Goal: Information Seeking & Learning: Learn about a topic

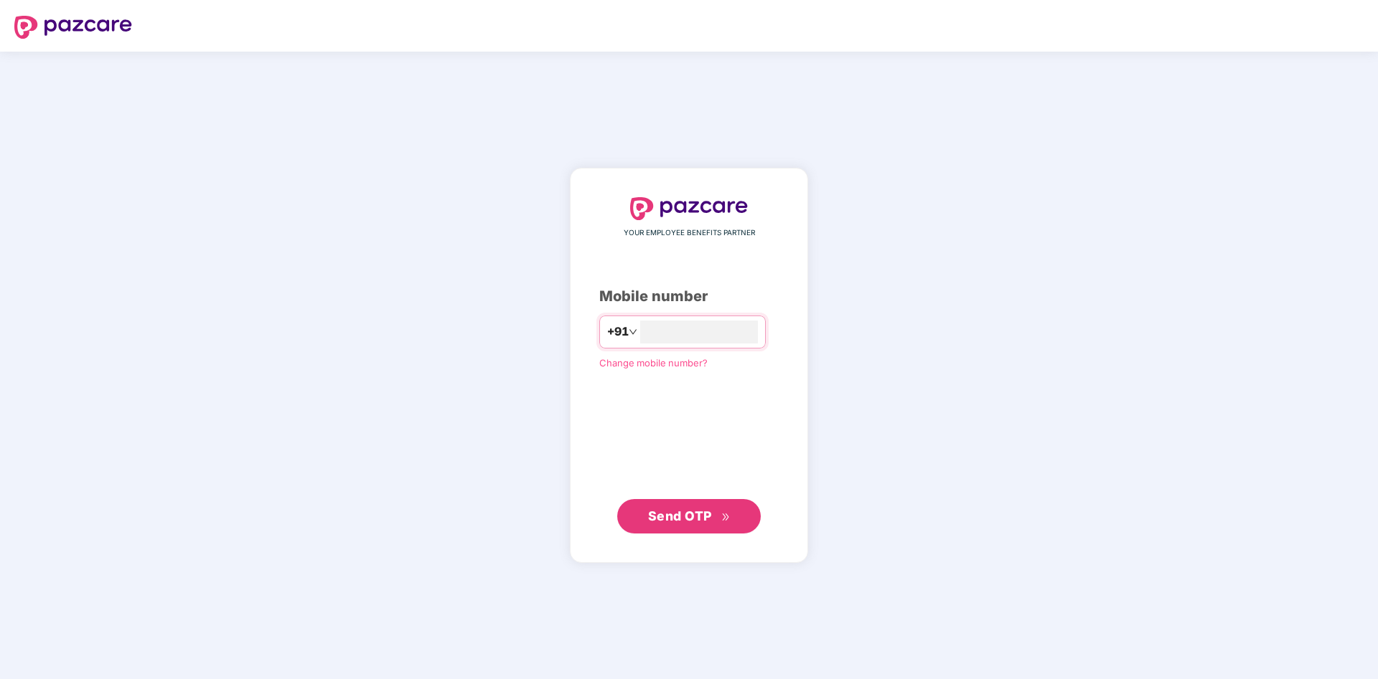
type input "**********"
click at [703, 530] on button "Send OTP" at bounding box center [688, 516] width 143 height 34
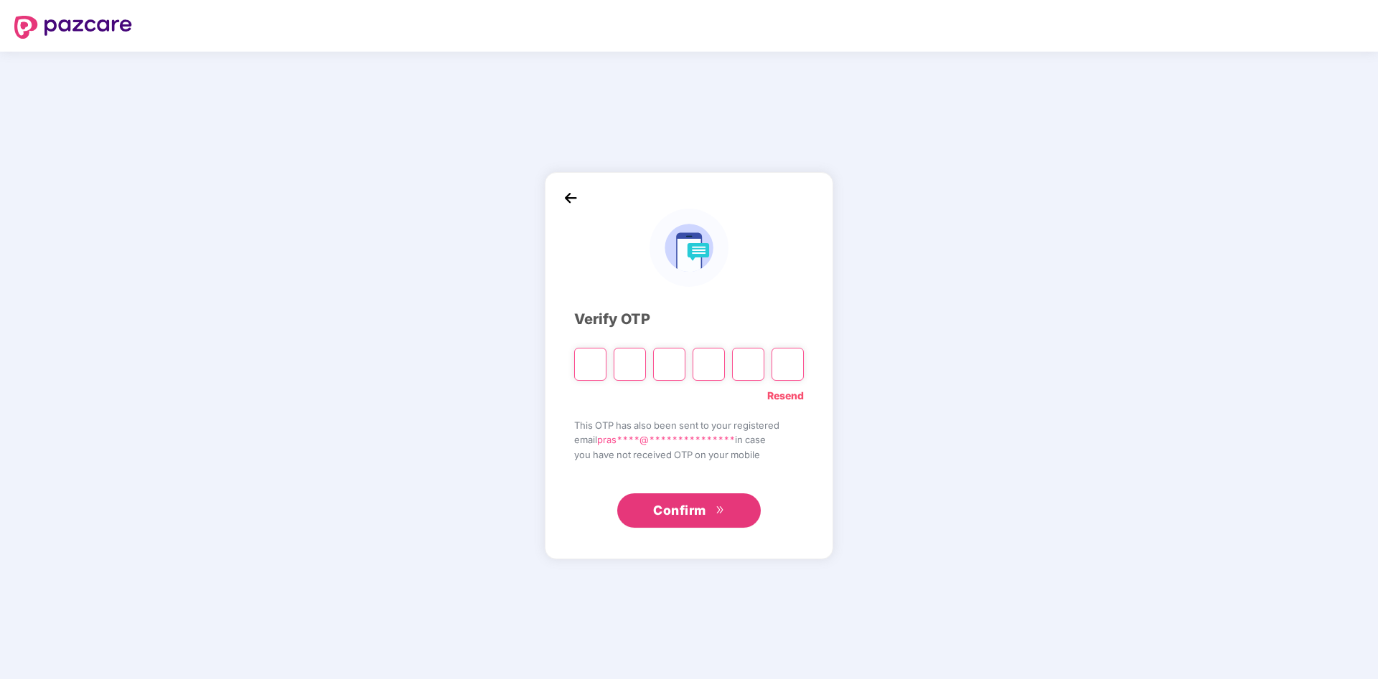
type input "*"
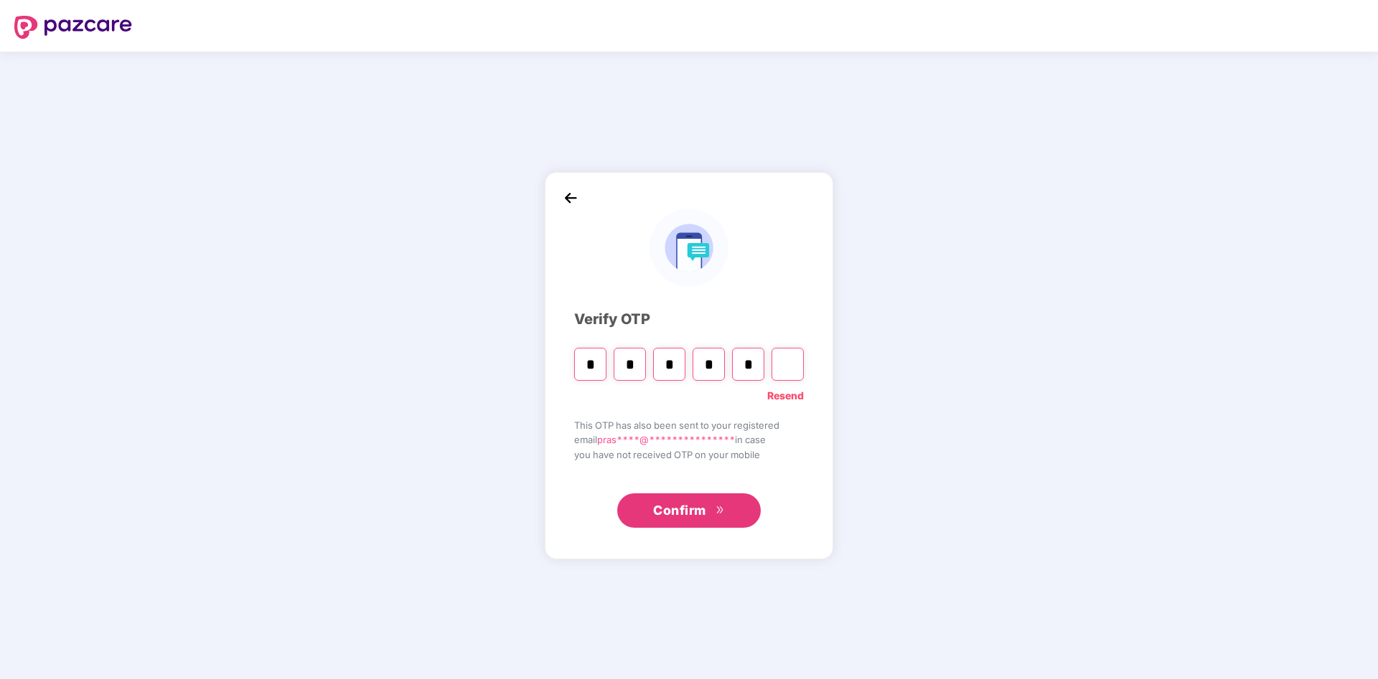
type input "*"
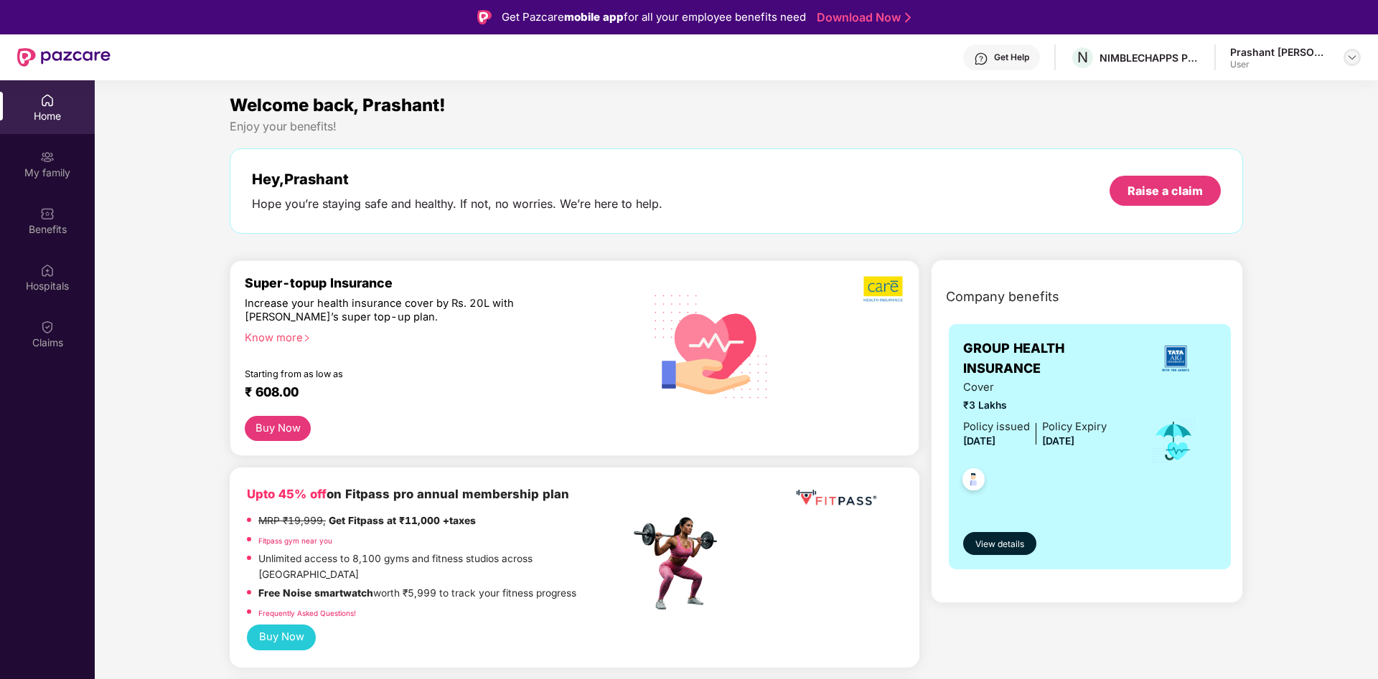
click at [1349, 54] on img at bounding box center [1351, 57] width 11 height 11
click at [50, 169] on div "My family" at bounding box center [47, 173] width 95 height 14
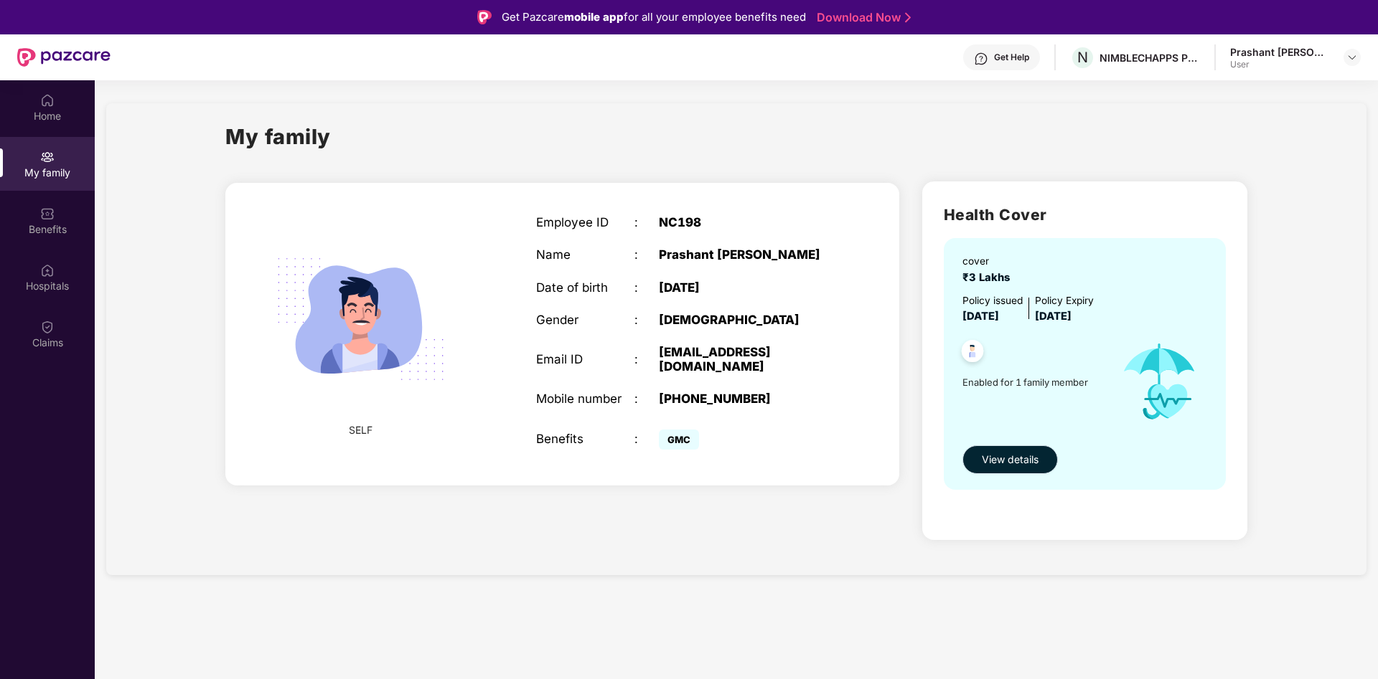
click at [1012, 462] on span "View details" at bounding box center [1009, 460] width 57 height 16
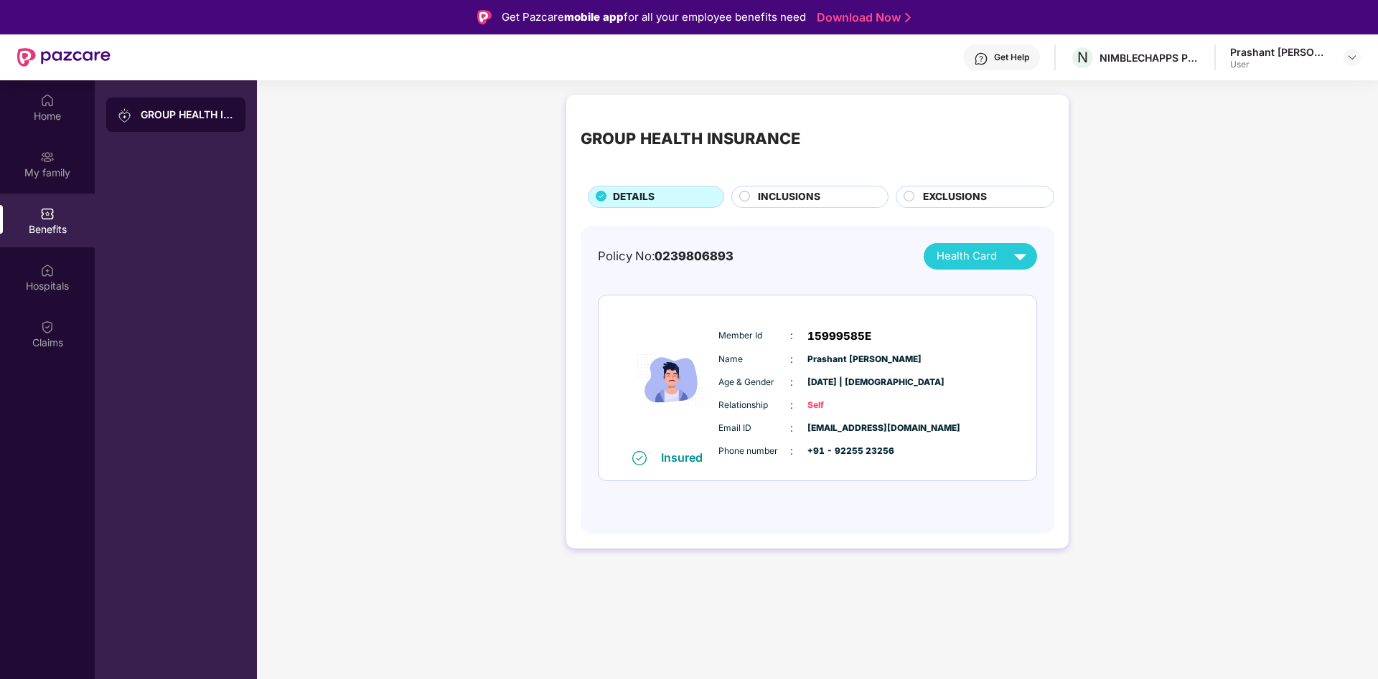
click at [822, 182] on div "GROUP HEALTH INSURANCE DETAILS INCLUSIONS EXCLUSIONS" at bounding box center [817, 158] width 474 height 99
click at [821, 189] on div "INCLUSIONS" at bounding box center [809, 197] width 157 height 22
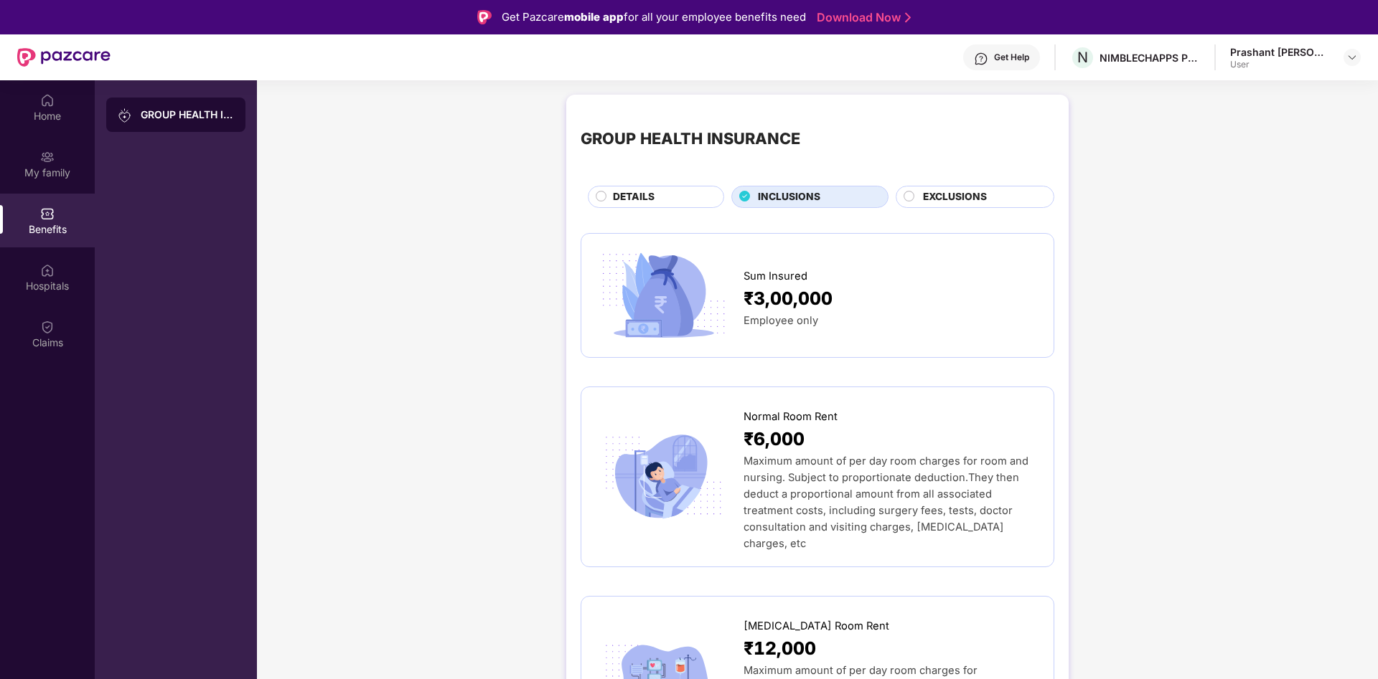
click at [979, 194] on span "EXCLUSIONS" at bounding box center [955, 197] width 64 height 16
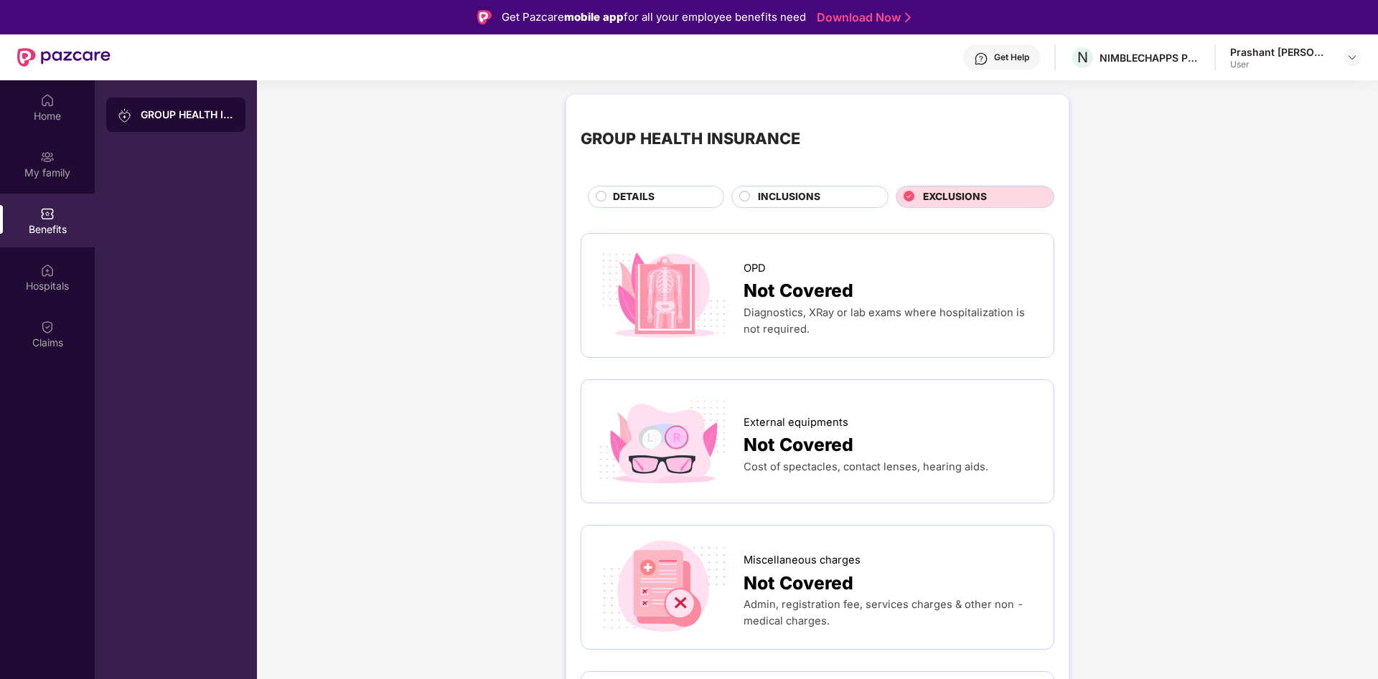
click at [37, 106] on div "Home" at bounding box center [47, 107] width 95 height 54
